Goal: Transaction & Acquisition: Purchase product/service

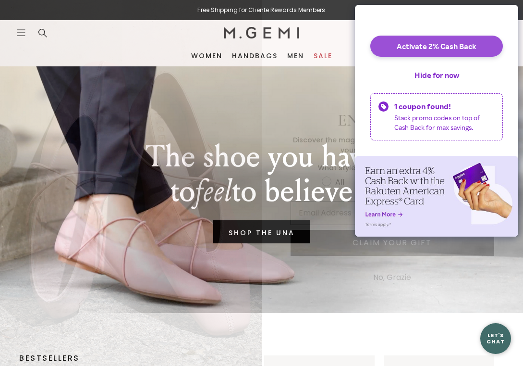
click at [460, 57] on button "Activate 2% Cash Back" at bounding box center [436, 46] width 133 height 21
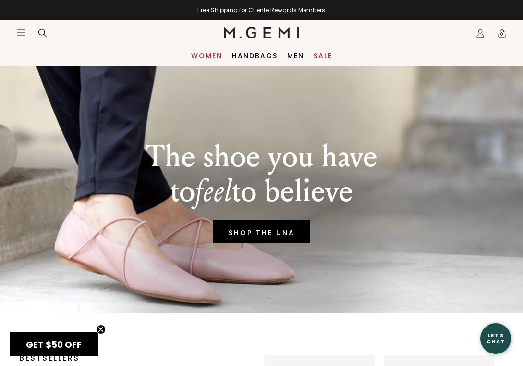
click at [211, 58] on link "Women" at bounding box center [206, 56] width 31 height 8
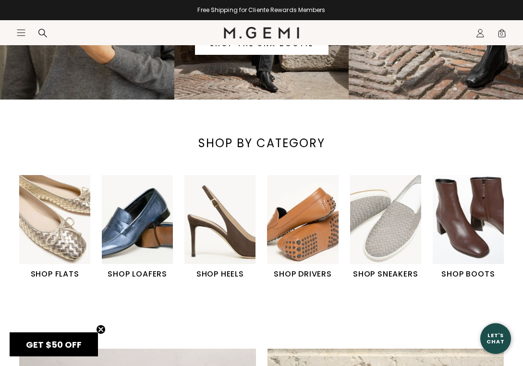
scroll to position [188, 0]
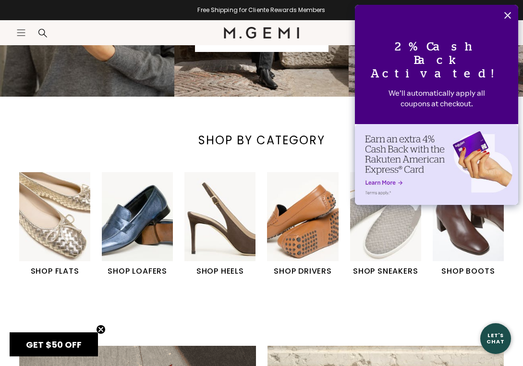
click at [476, 239] on img "6 / 6" at bounding box center [468, 216] width 71 height 89
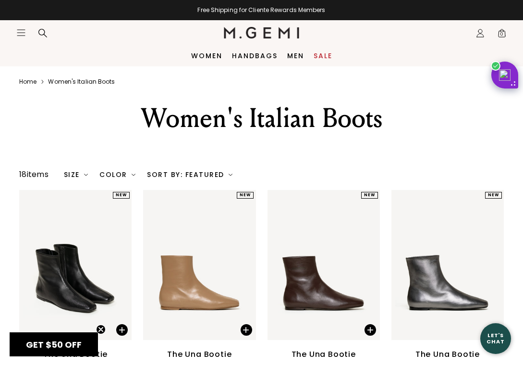
click at [31, 81] on link "Home" at bounding box center [27, 82] width 17 height 8
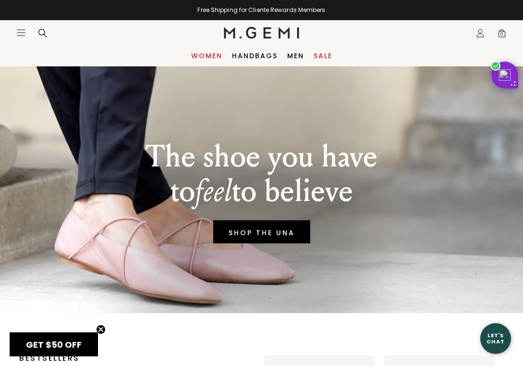
click at [200, 59] on link "Women" at bounding box center [206, 56] width 31 height 8
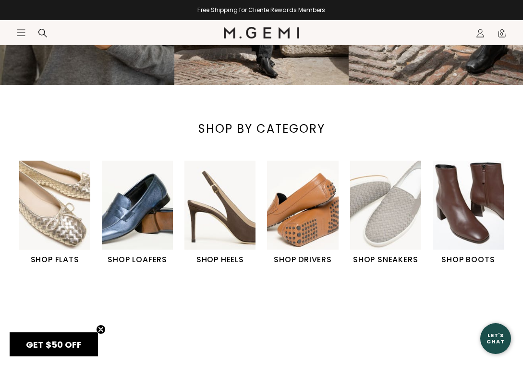
scroll to position [237, 0]
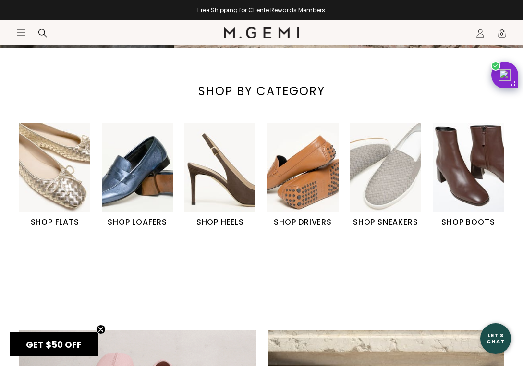
click at [53, 191] on img "1 / 6" at bounding box center [54, 167] width 71 height 89
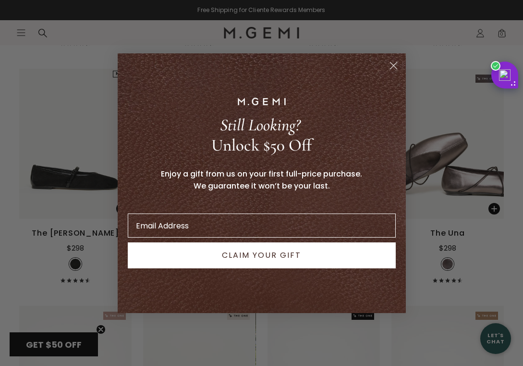
scroll to position [1634, 0]
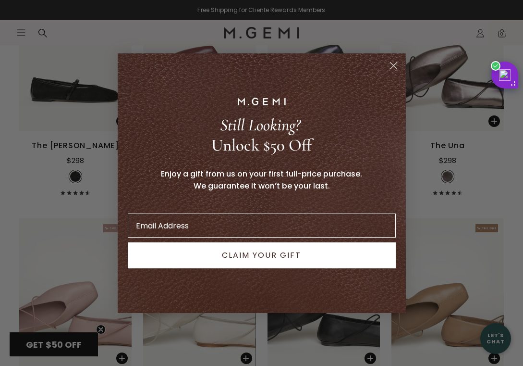
click at [396, 64] on circle "Close dialog" at bounding box center [393, 65] width 16 height 16
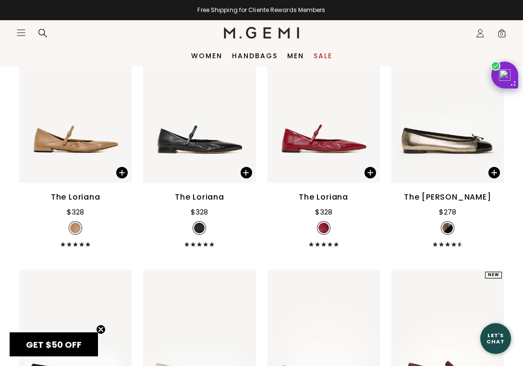
scroll to position [2526, 0]
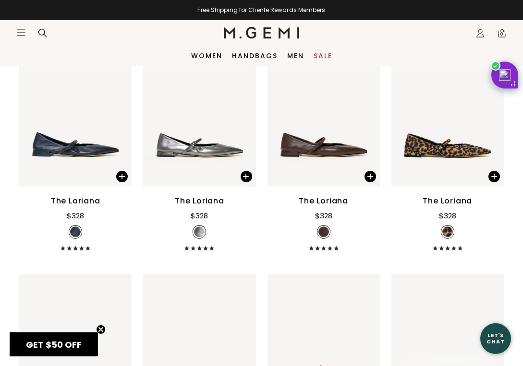
click at [329, 54] on link "Sale" at bounding box center [323, 56] width 19 height 8
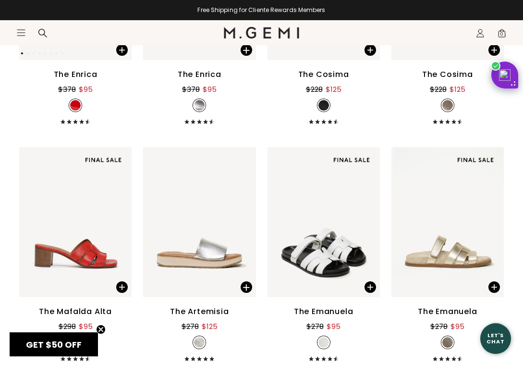
scroll to position [3982, 0]
